Goal: Find specific page/section: Find specific page/section

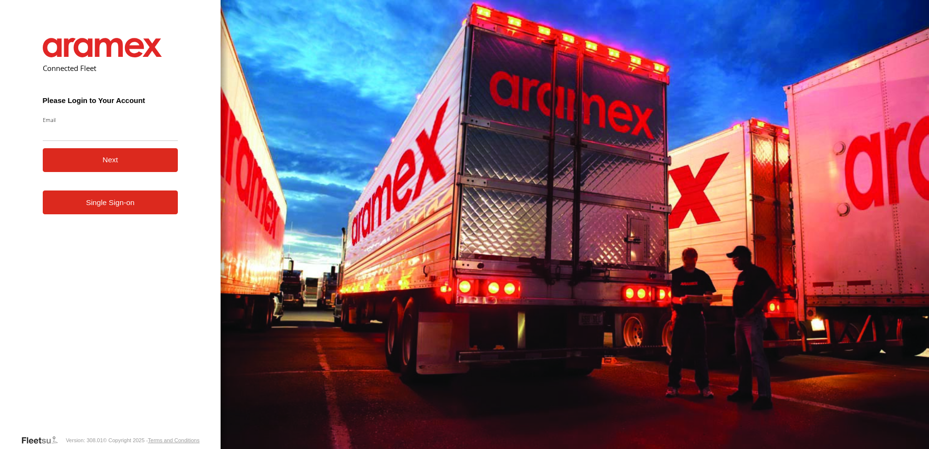
type input "**********"
click at [101, 164] on button "Next" at bounding box center [111, 160] width 136 height 24
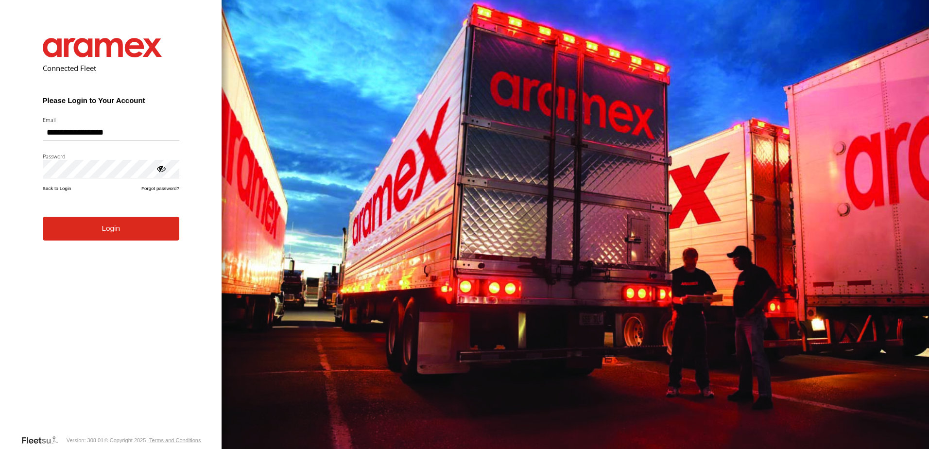
click at [75, 230] on button "Login" at bounding box center [111, 229] width 137 height 24
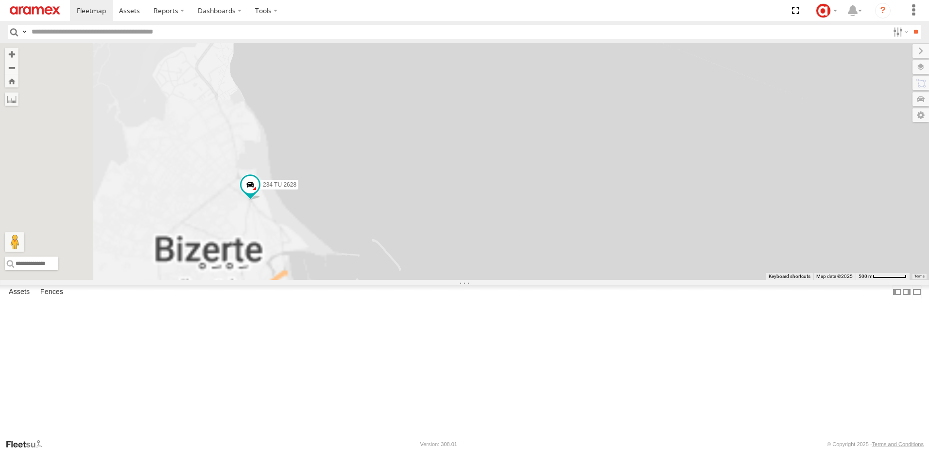
drag, startPoint x: 336, startPoint y: 182, endPoint x: 493, endPoint y: 328, distance: 214.2
click at [493, 280] on div "245 TU 4326 234 TU 2628" at bounding box center [464, 161] width 929 height 237
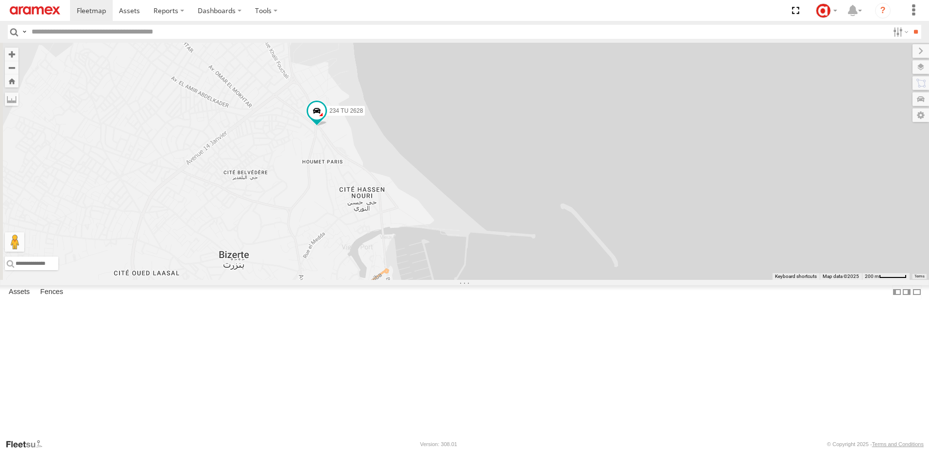
drag, startPoint x: 401, startPoint y: 319, endPoint x: 526, endPoint y: 216, distance: 161.6
click at [526, 216] on div "245 TU 4326 234 TU 2628" at bounding box center [464, 161] width 929 height 237
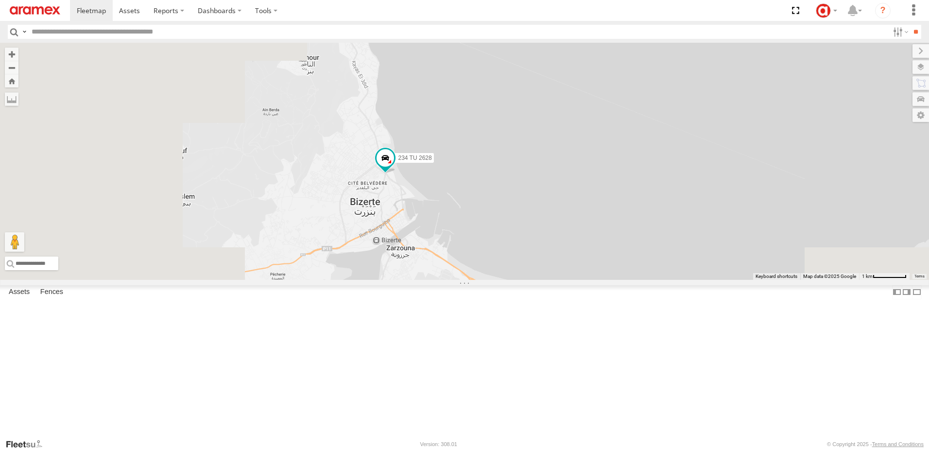
drag, startPoint x: 555, startPoint y: 315, endPoint x: 482, endPoint y: 213, distance: 125.2
click at [484, 216] on div "245 TU 4326 234 TU 2628" at bounding box center [464, 161] width 929 height 237
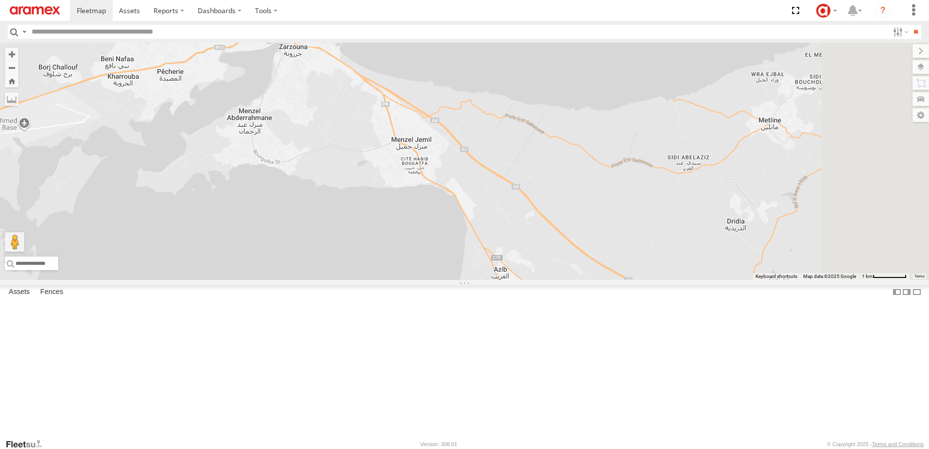
drag, startPoint x: 508, startPoint y: 251, endPoint x: 493, endPoint y: 223, distance: 31.5
click at [498, 229] on div "245 TU 4326 234 TU 2628" at bounding box center [464, 161] width 929 height 237
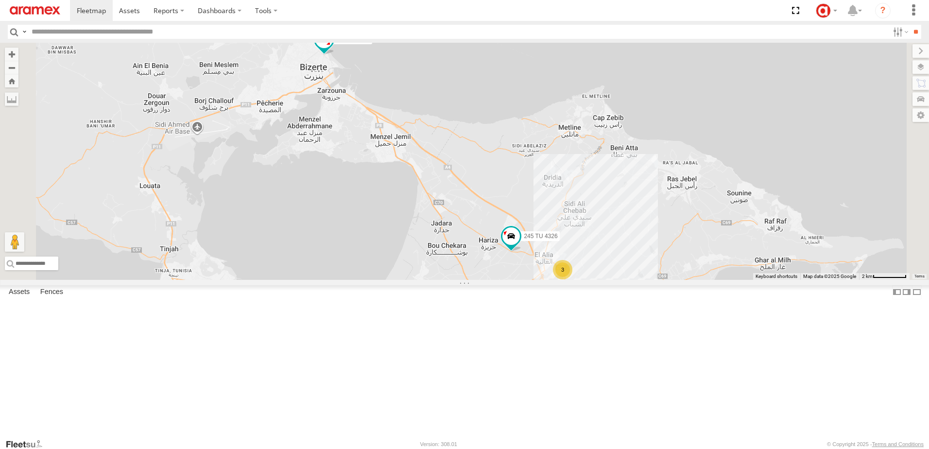
drag, startPoint x: 562, startPoint y: 280, endPoint x: 517, endPoint y: 239, distance: 60.9
click at [524, 249] on div "245 TU 4326 234 TU 2628 3" at bounding box center [464, 161] width 929 height 237
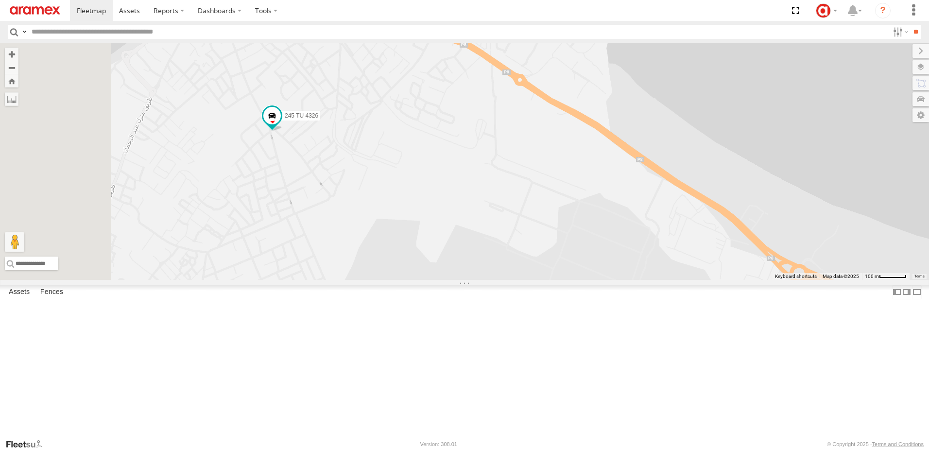
drag, startPoint x: 356, startPoint y: 124, endPoint x: 469, endPoint y: 231, distance: 155.8
click at [469, 231] on div "245 TU 4326" at bounding box center [464, 161] width 929 height 237
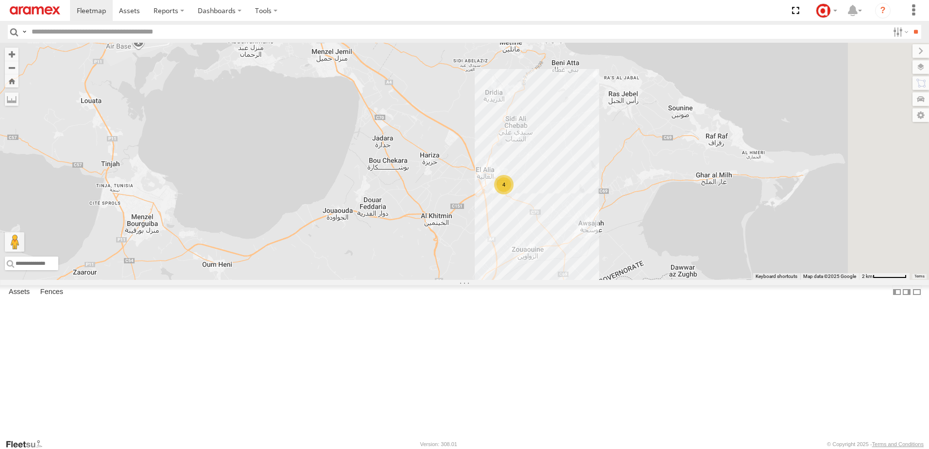
drag, startPoint x: 770, startPoint y: 313, endPoint x: 667, endPoint y: 205, distance: 149.2
click at [667, 205] on div "245 TU 4326 4" at bounding box center [464, 161] width 929 height 237
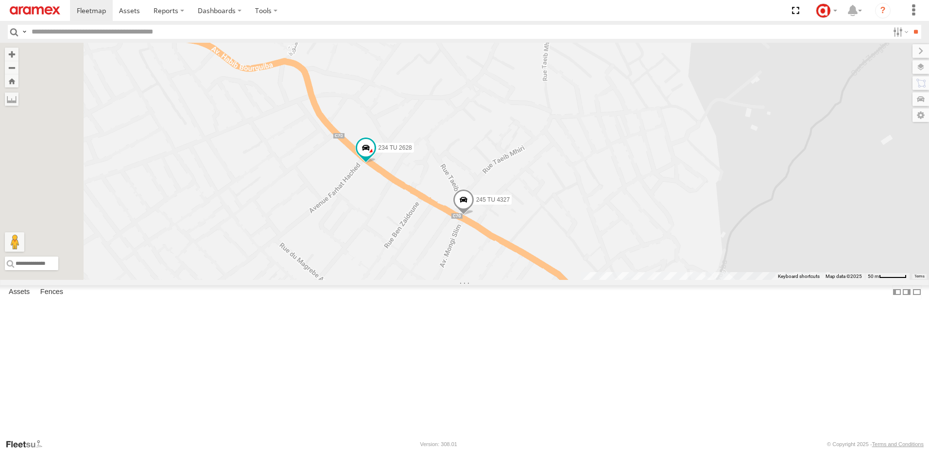
drag, startPoint x: 539, startPoint y: 267, endPoint x: 627, endPoint y: 209, distance: 105.6
click at [627, 209] on div "245 TU 4326 245 TU 4327 234 TU 2628" at bounding box center [464, 161] width 929 height 237
